Goal: Information Seeking & Learning: Understand process/instructions

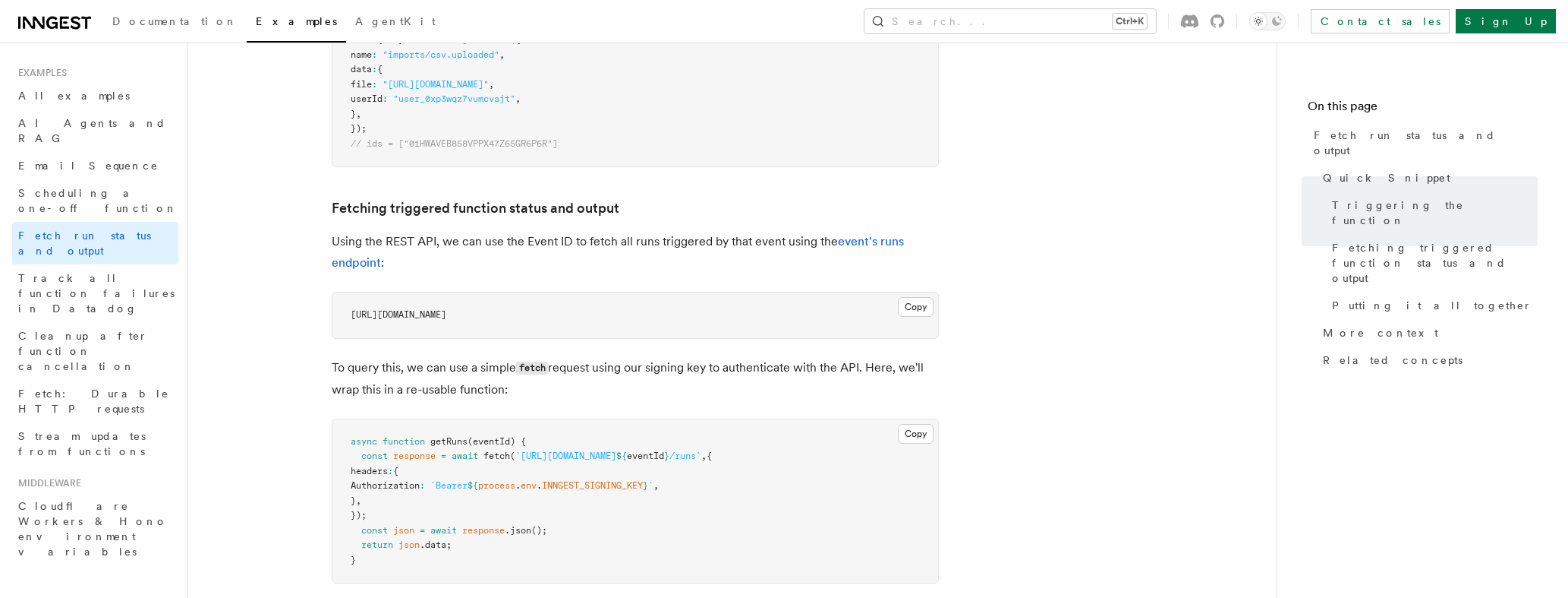
scroll to position [821, 0]
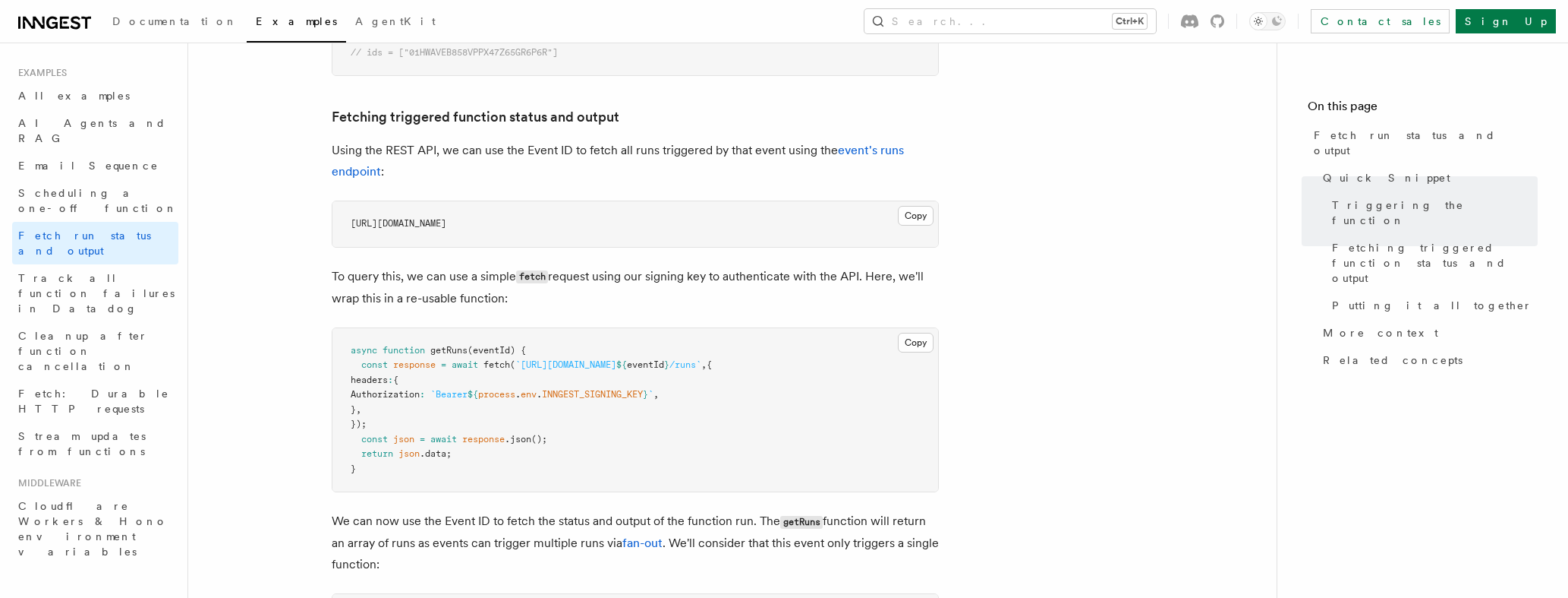
drag, startPoint x: 658, startPoint y: 367, endPoint x: 793, endPoint y: 362, distance: 135.1
click at [712, 362] on span "const response = await fetch ( `[URL][DOMAIN_NAME] ${ eventId } /runs` , {" at bounding box center [531, 364] width 362 height 11
copy span "v1/events/ ${ eventId } /runs"
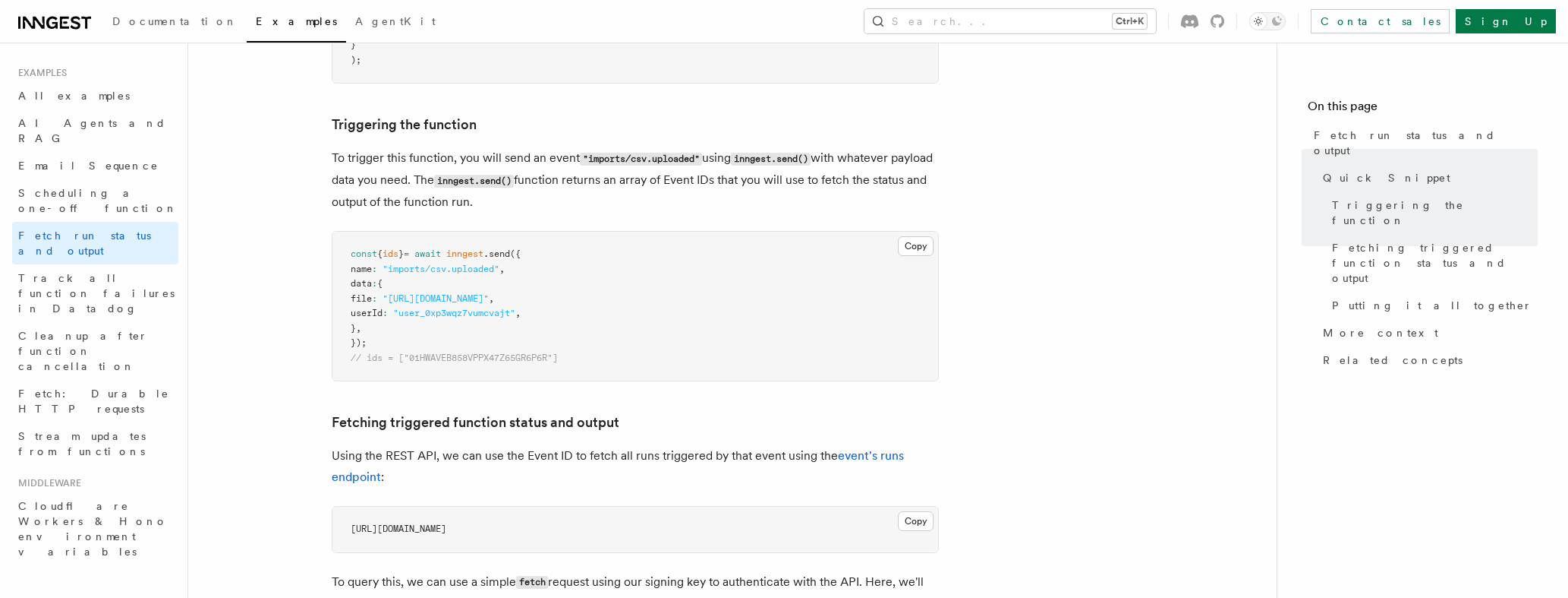
scroll to position [547, 0]
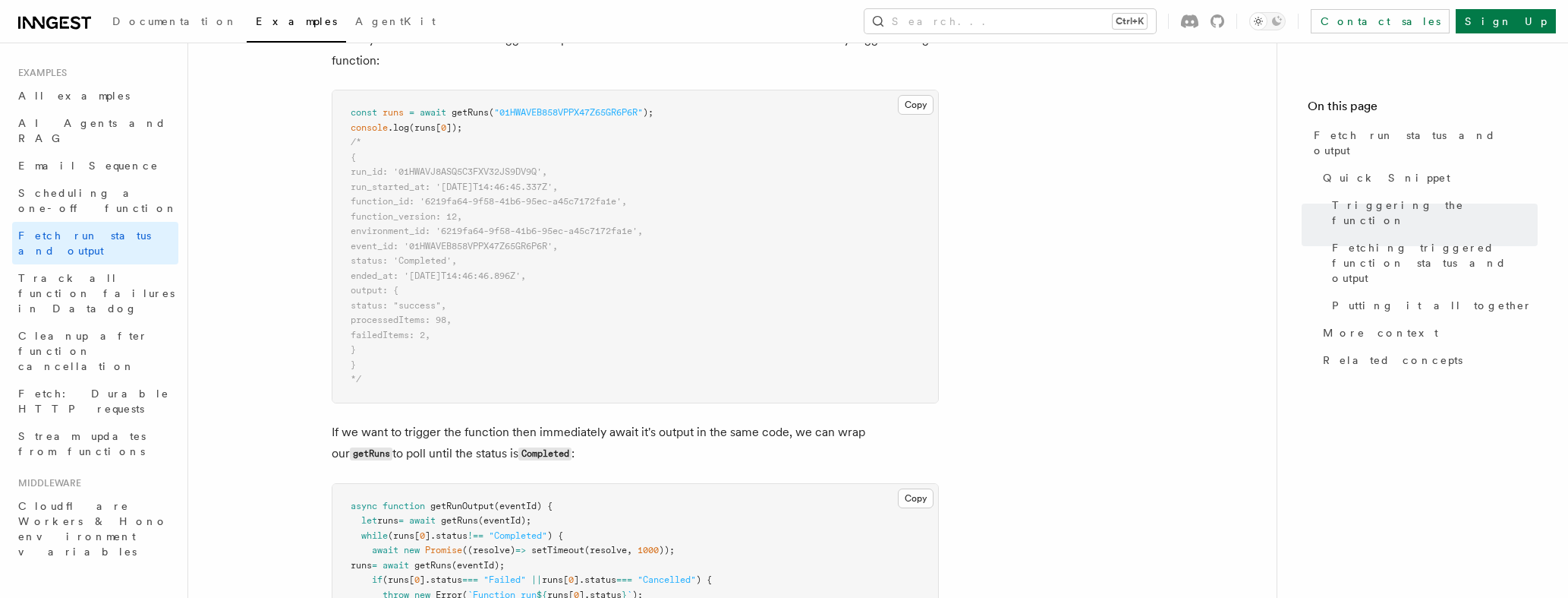
scroll to position [1367, 0]
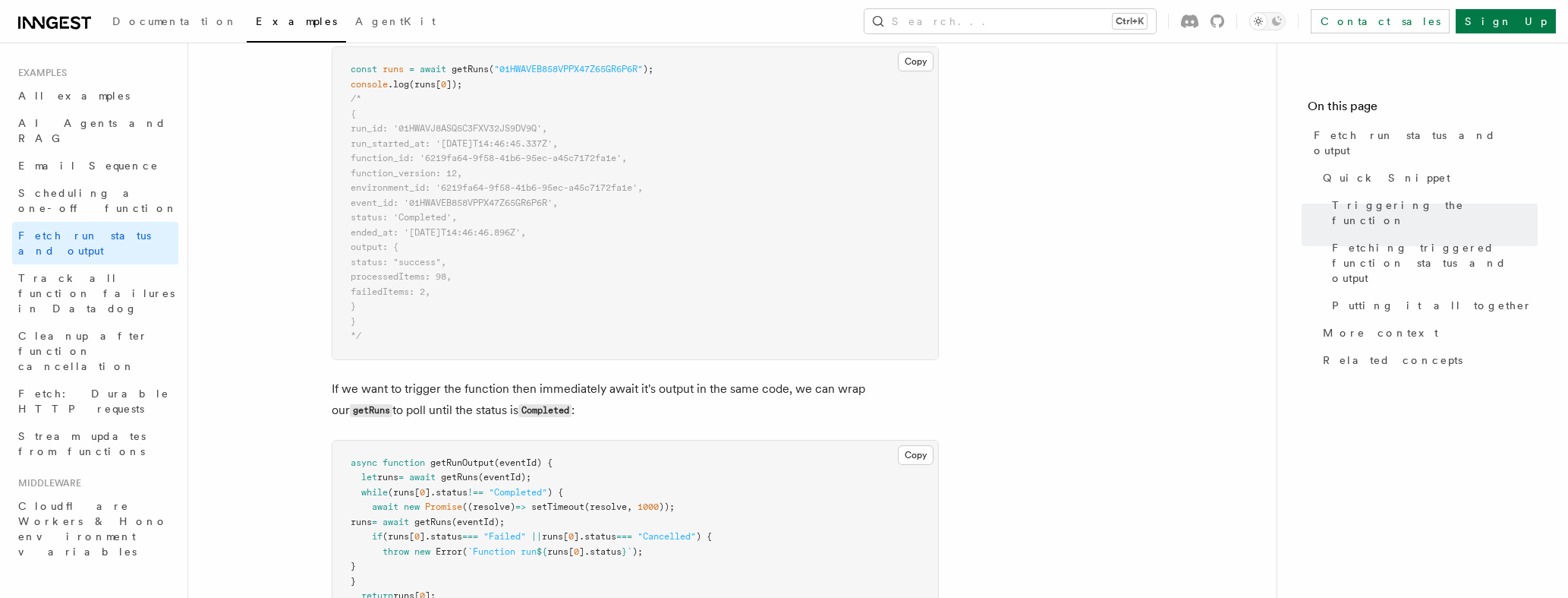
click at [840, 234] on pre "const runs = await getRuns ( "01HWAVEB858VPPX47Z65GR6P6R" ); console .log (runs…" at bounding box center [635, 203] width 606 height 312
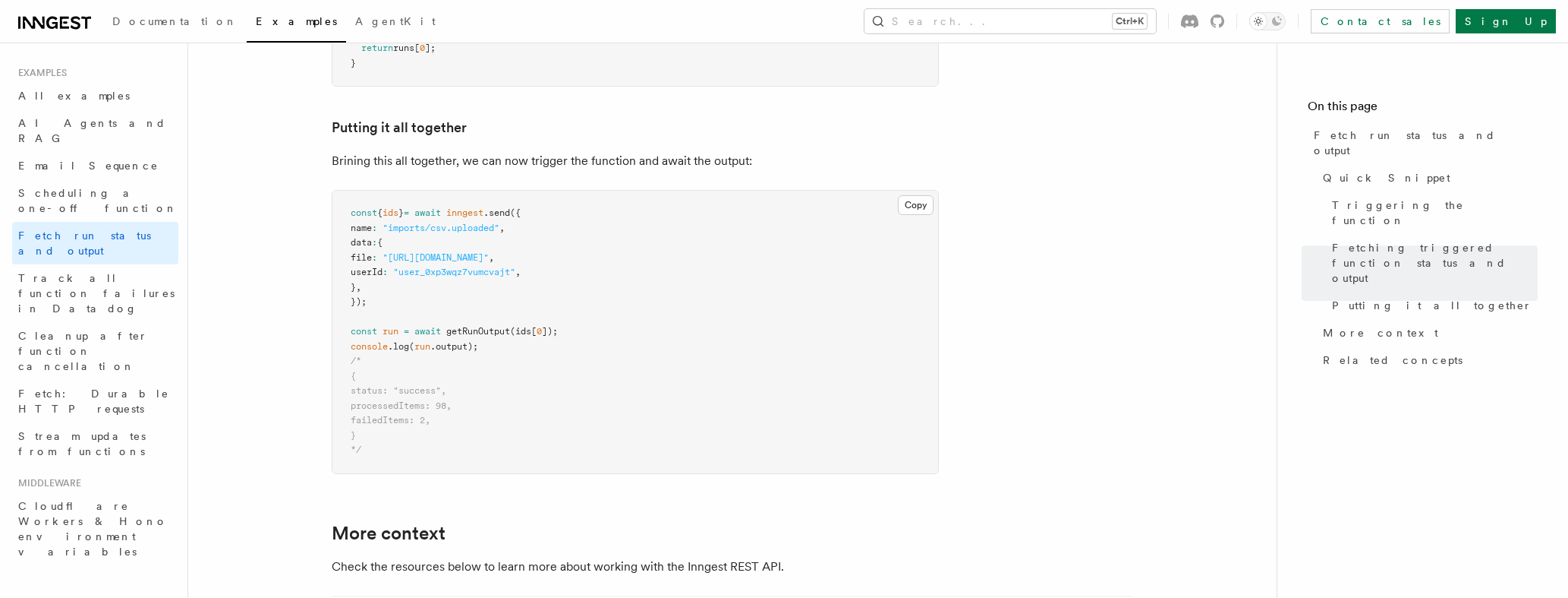
scroll to position [1914, 0]
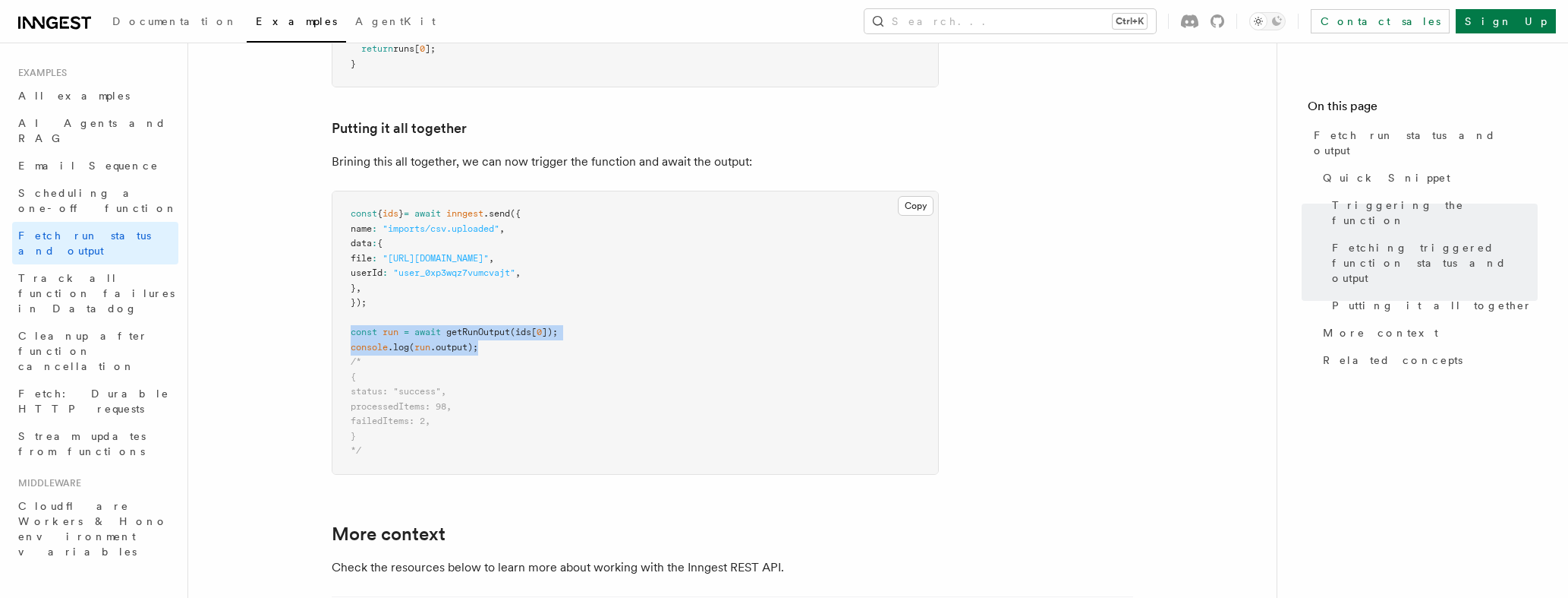
drag, startPoint x: 486, startPoint y: 347, endPoint x: 313, endPoint y: 335, distance: 173.4
copy code "const run = await getRunOutput (ids[ 0 ]); console .log ( run .output);"
click at [550, 265] on pre "const { ids } = await inngest .send ({ name : "imports/csv.uploaded" , data : {…" at bounding box center [635, 332] width 606 height 282
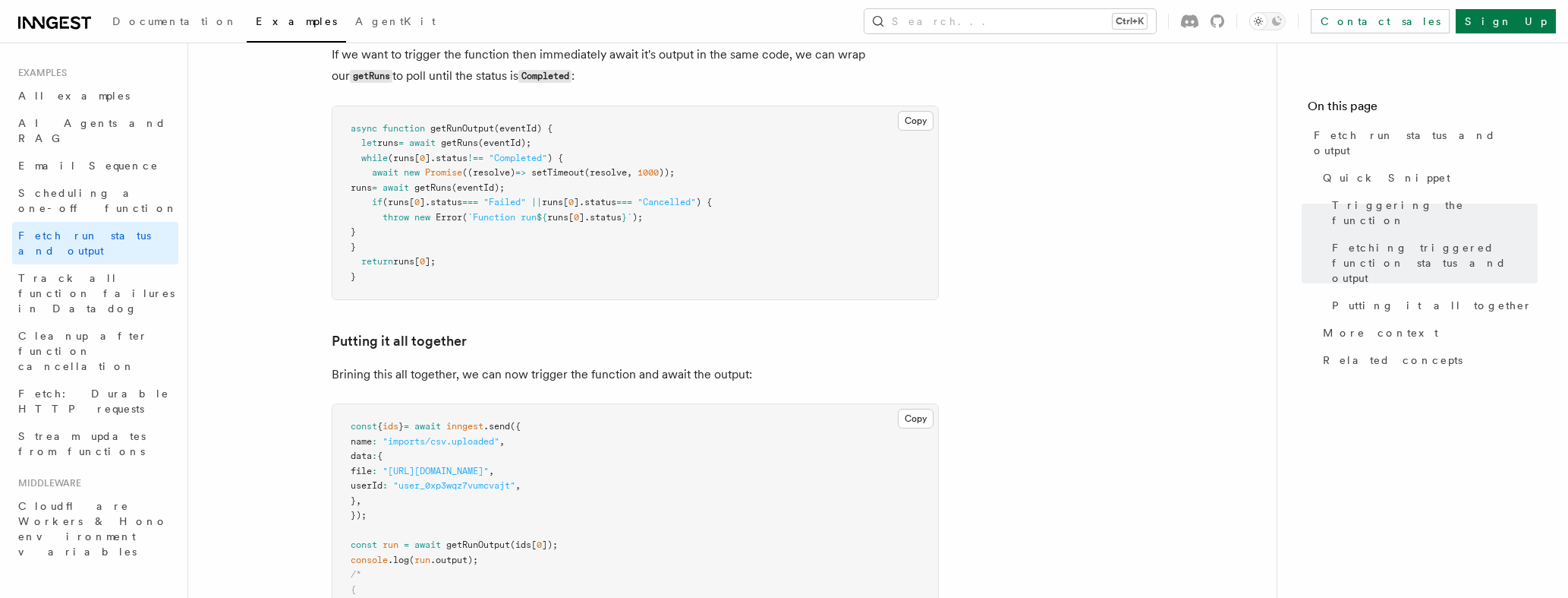
scroll to position [1644, 0]
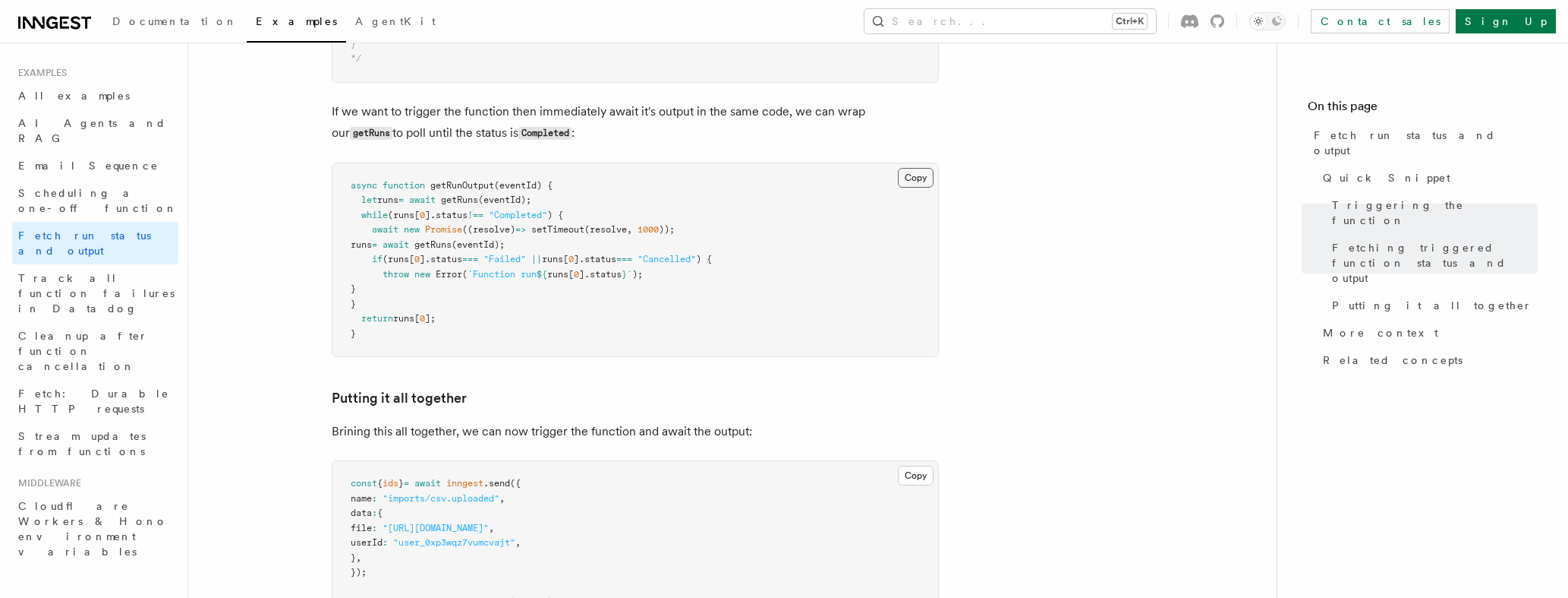
click at [906, 173] on button "Copy Copied" at bounding box center [915, 177] width 35 height 20
click at [728, 239] on pre "async function getRunOutput (eventId) { let runs = await getRuns (eventId); whi…" at bounding box center [635, 261] width 606 height 194
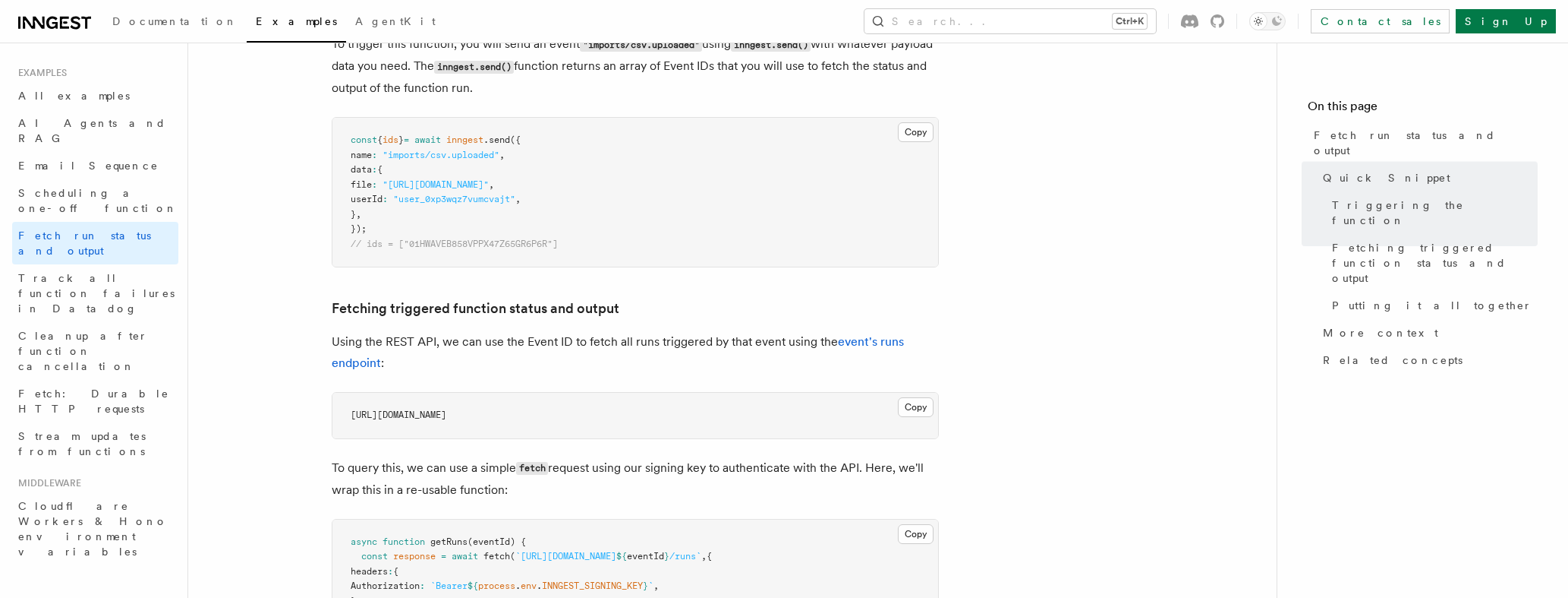
scroll to position [821, 0]
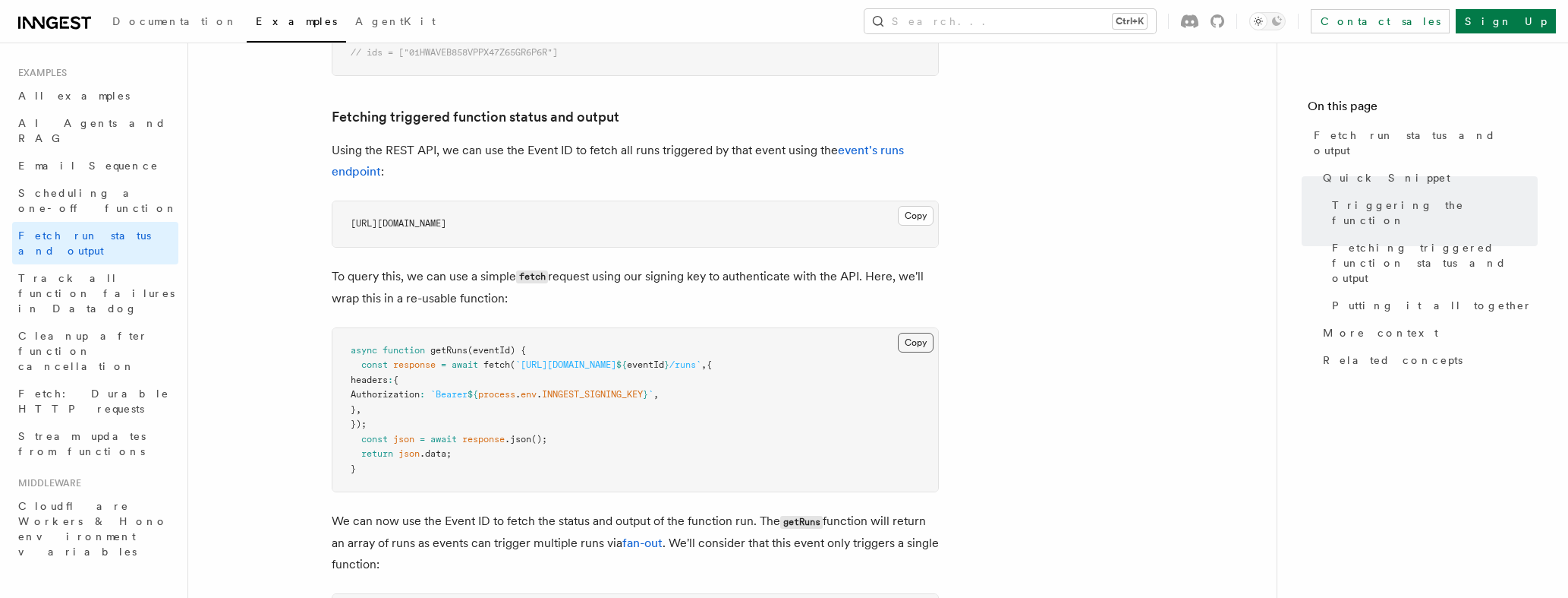
click at [902, 345] on button "Copy Copied" at bounding box center [915, 342] width 35 height 20
